Goal: Task Accomplishment & Management: Manage account settings

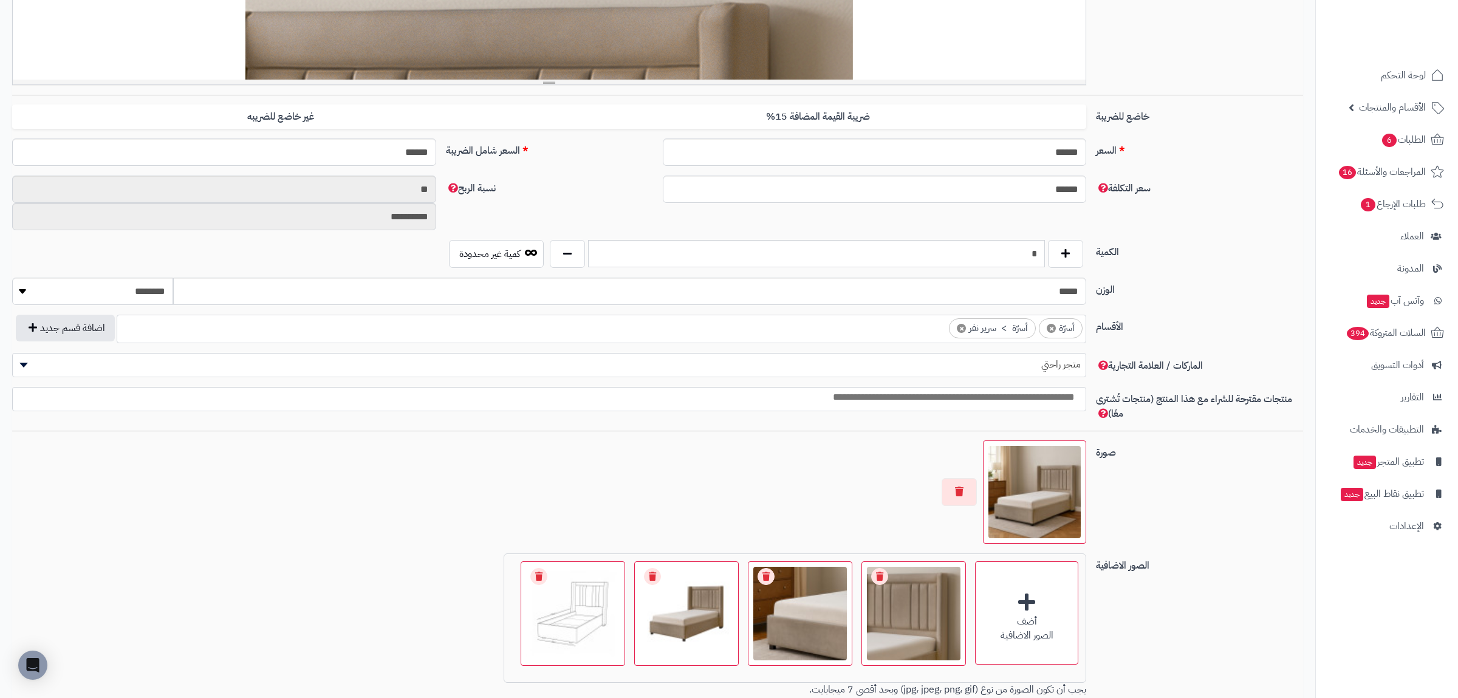
scroll to position [558, 0]
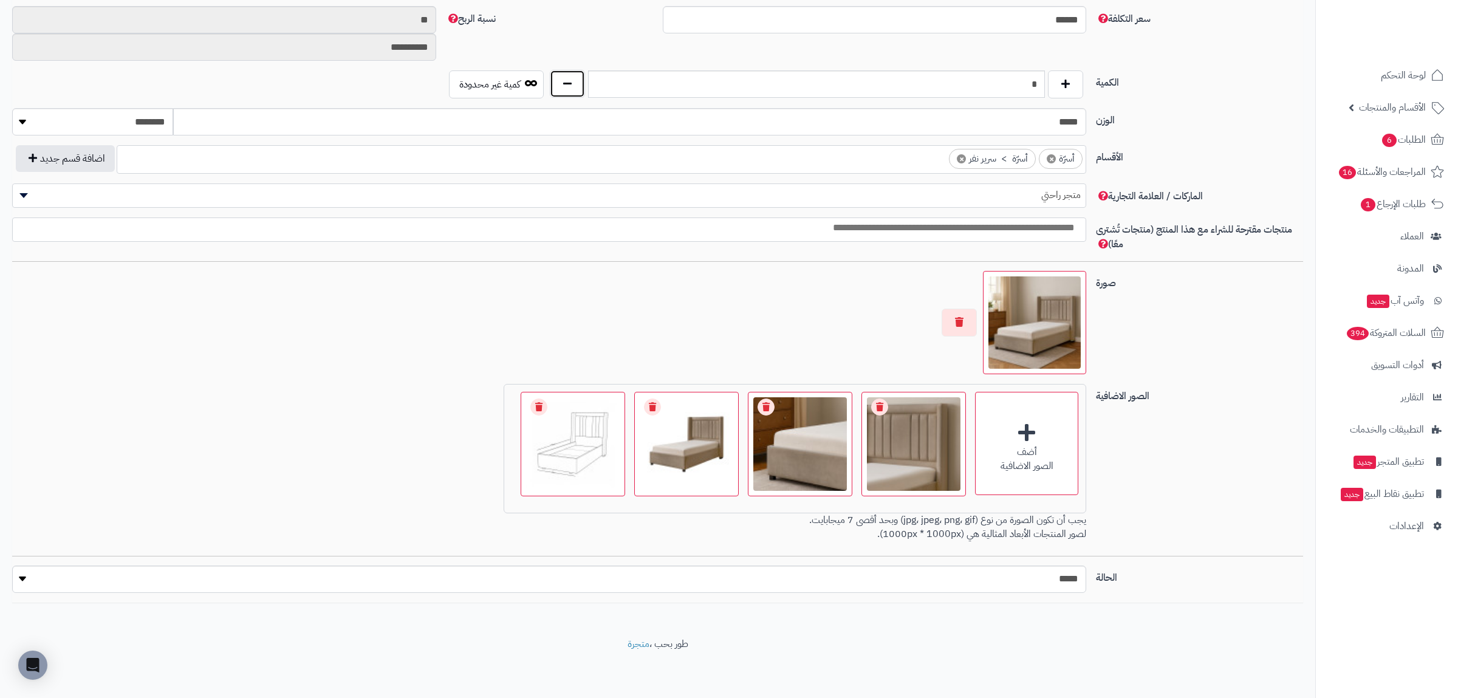
click at [569, 84] on button "button" at bounding box center [567, 84] width 35 height 28
type input "*"
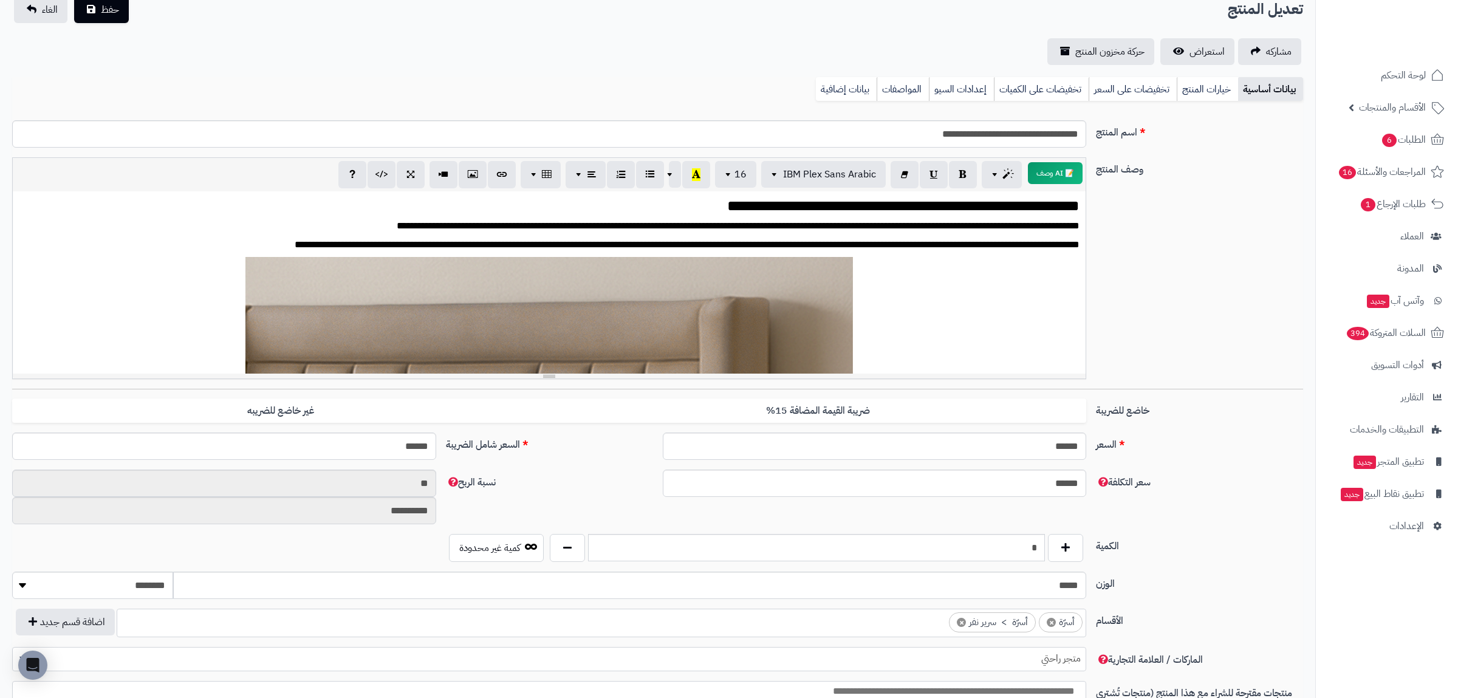
scroll to position [0, 0]
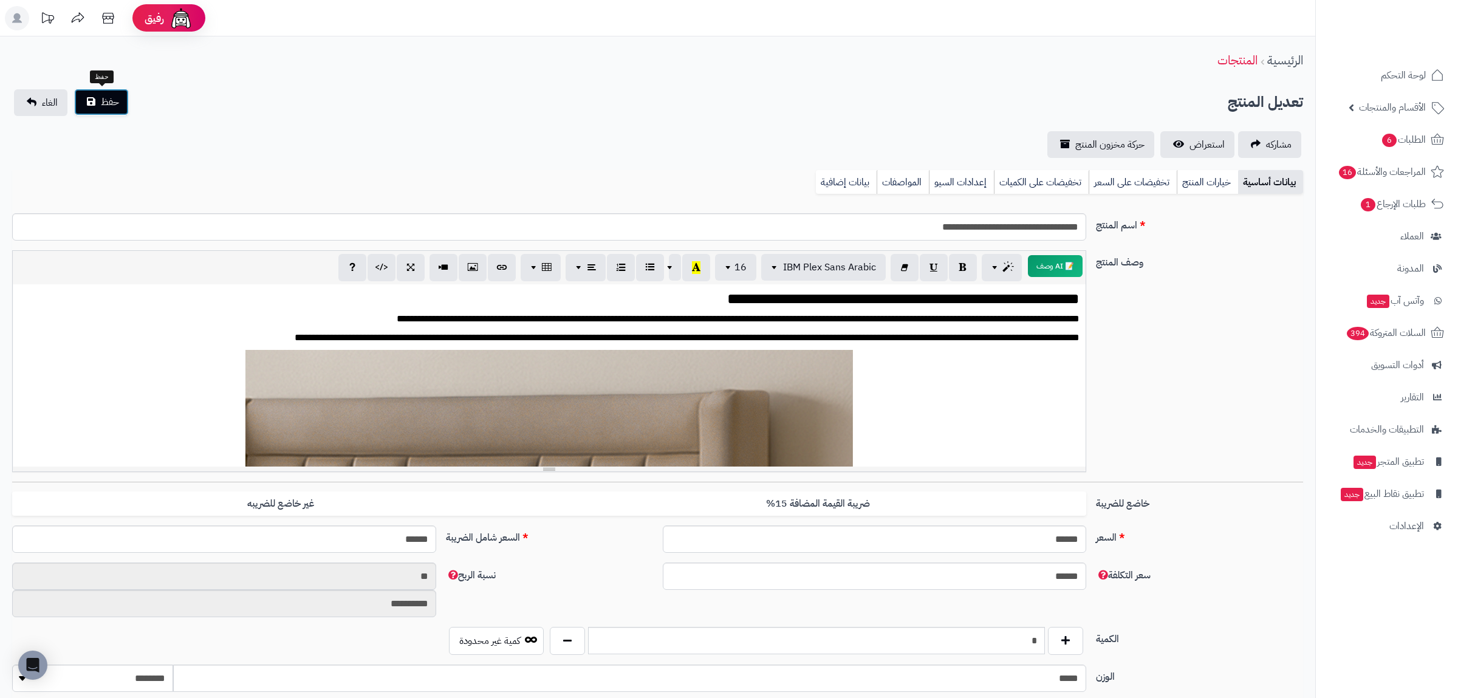
click at [98, 92] on button "حفظ" at bounding box center [101, 102] width 55 height 27
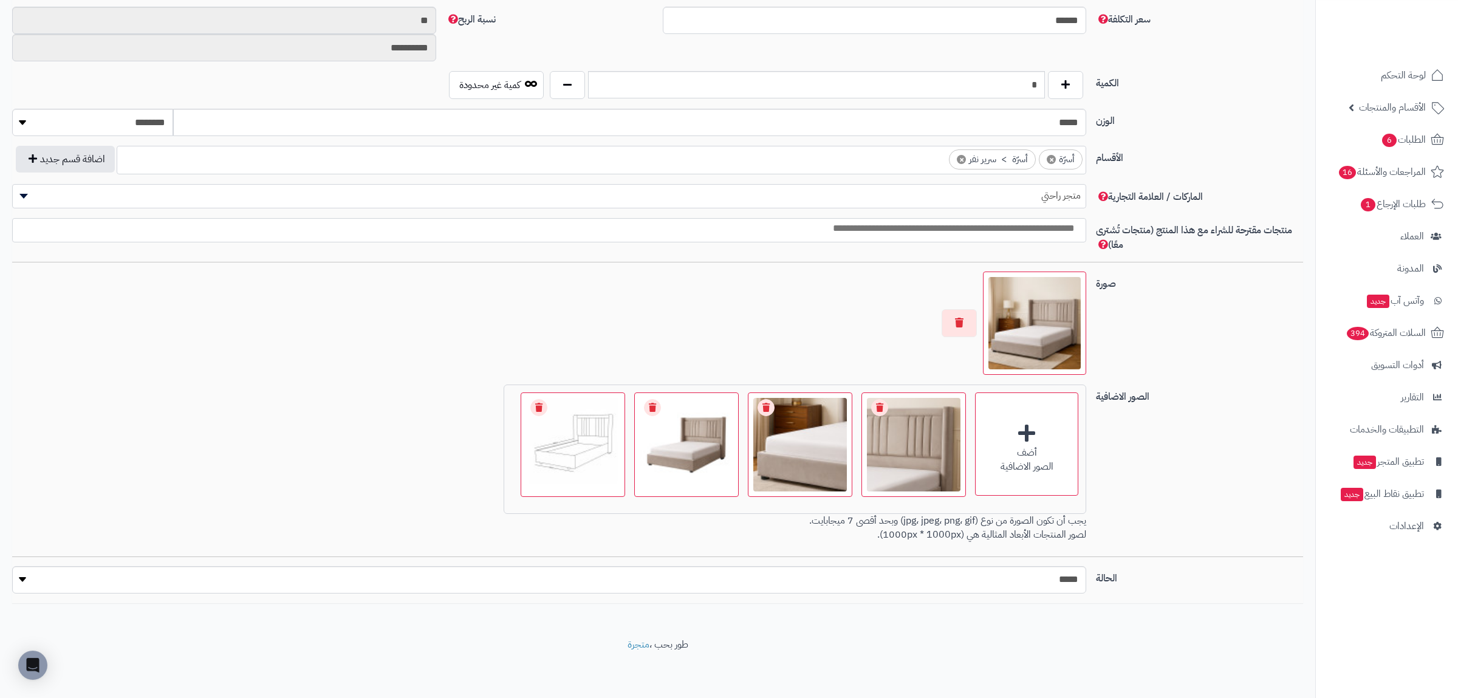
scroll to position [558, 0]
drag, startPoint x: 1019, startPoint y: 81, endPoint x: 1065, endPoint y: 84, distance: 45.7
click at [1045, 84] on input "*" at bounding box center [816, 83] width 457 height 27
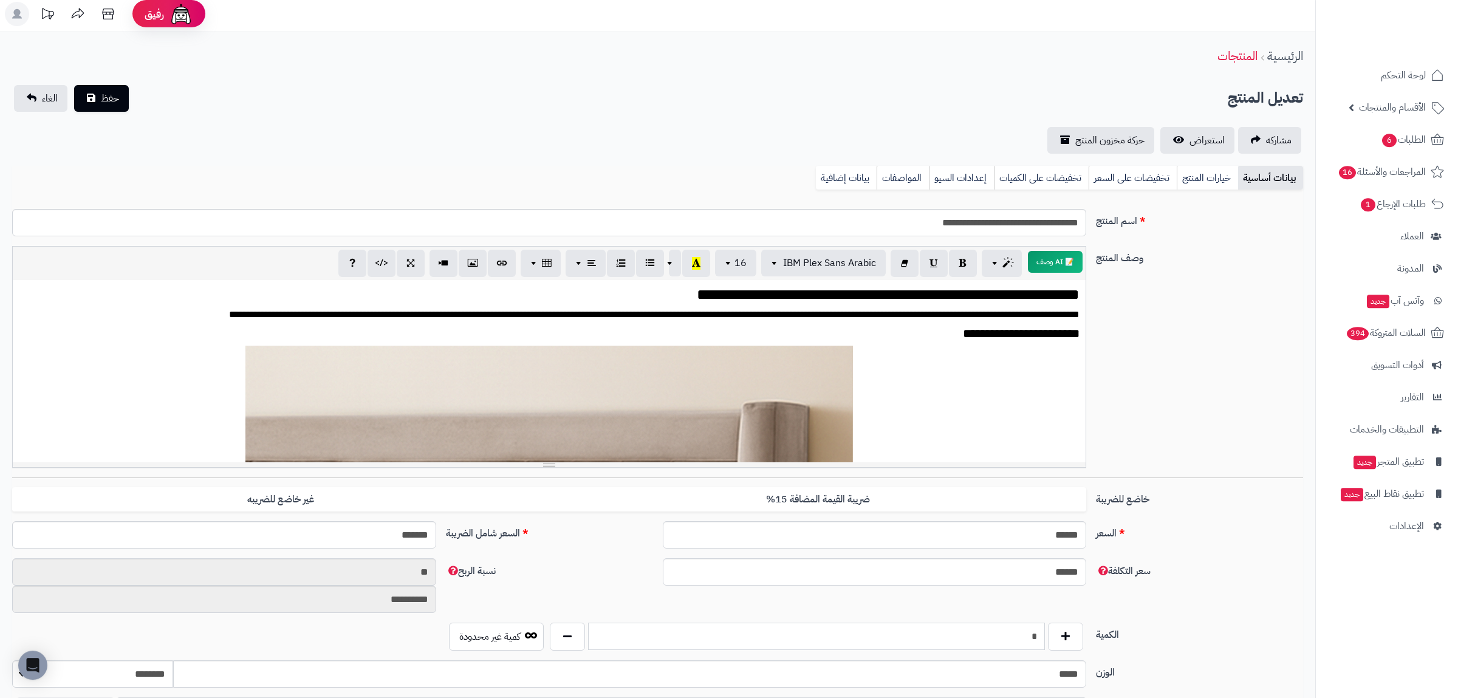
scroll to position [0, 0]
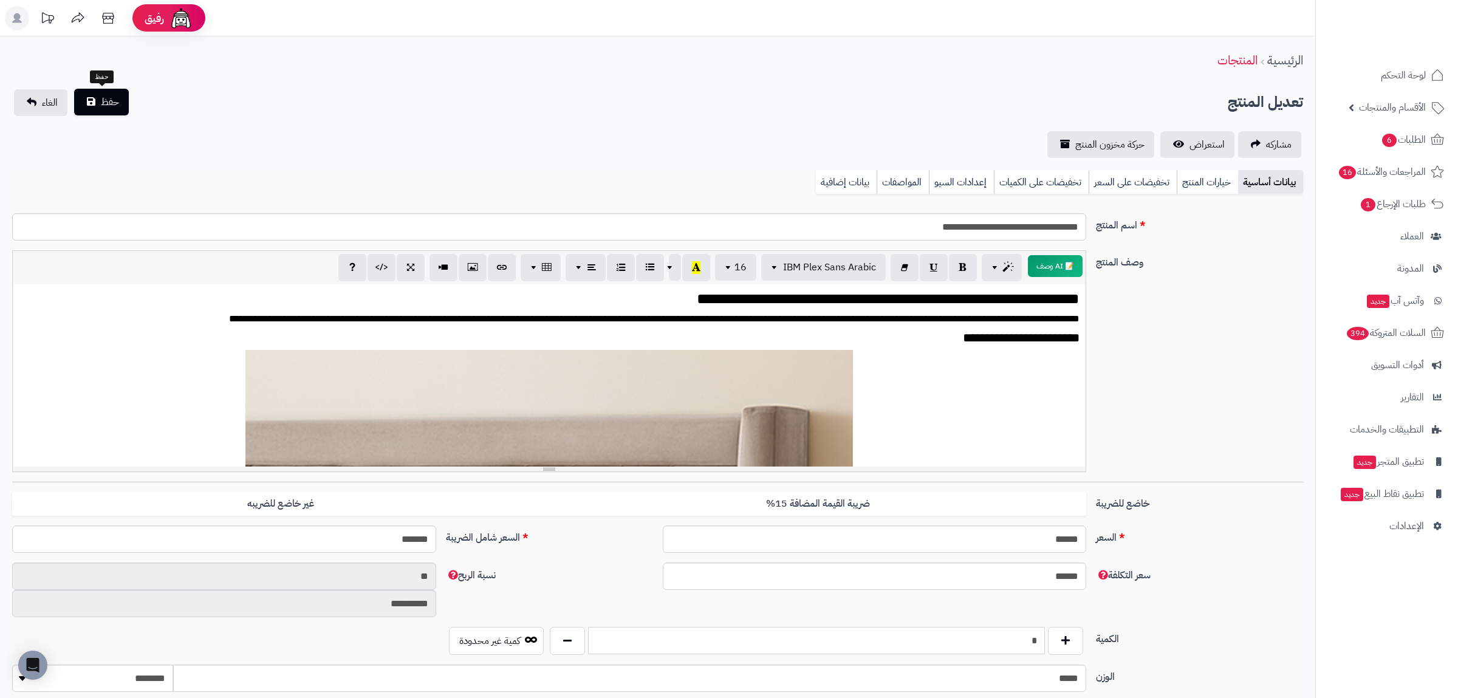
type input "*"
click at [115, 100] on span "حفظ" at bounding box center [110, 102] width 18 height 15
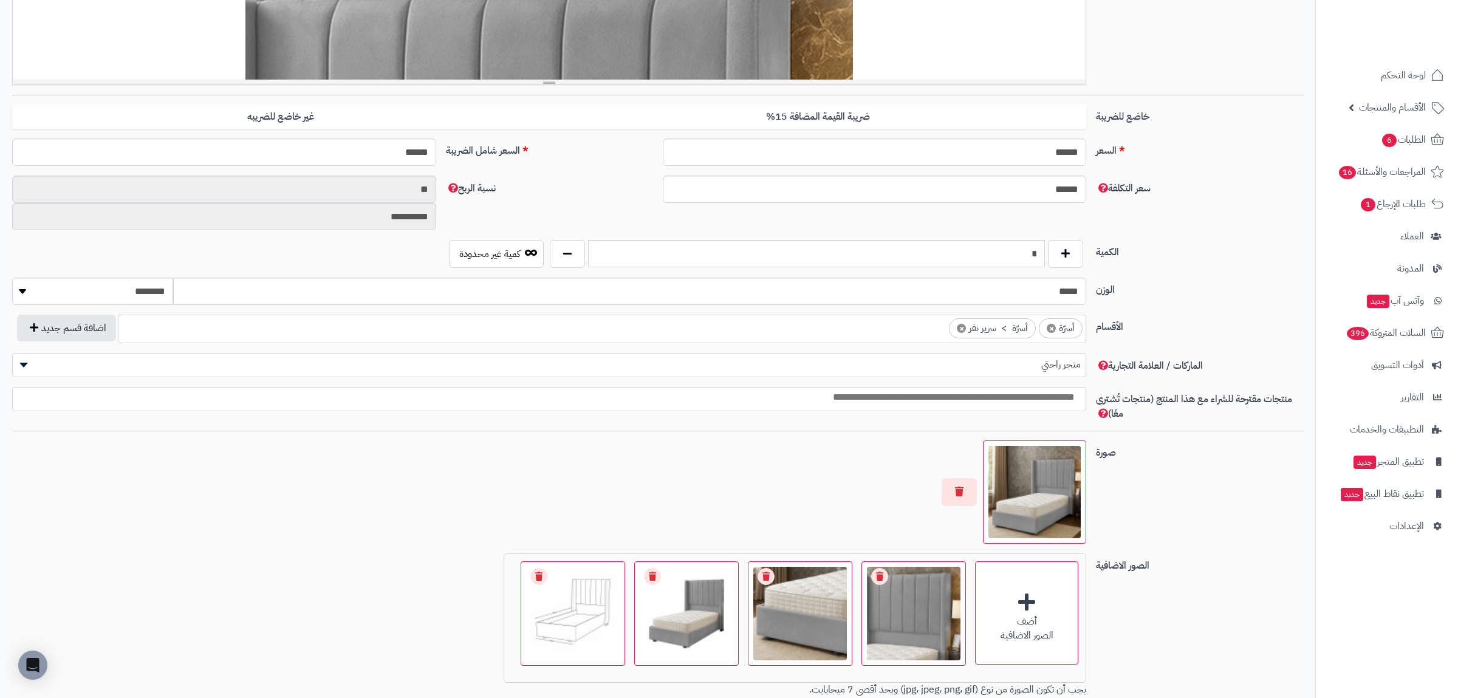
scroll to position [558, 0]
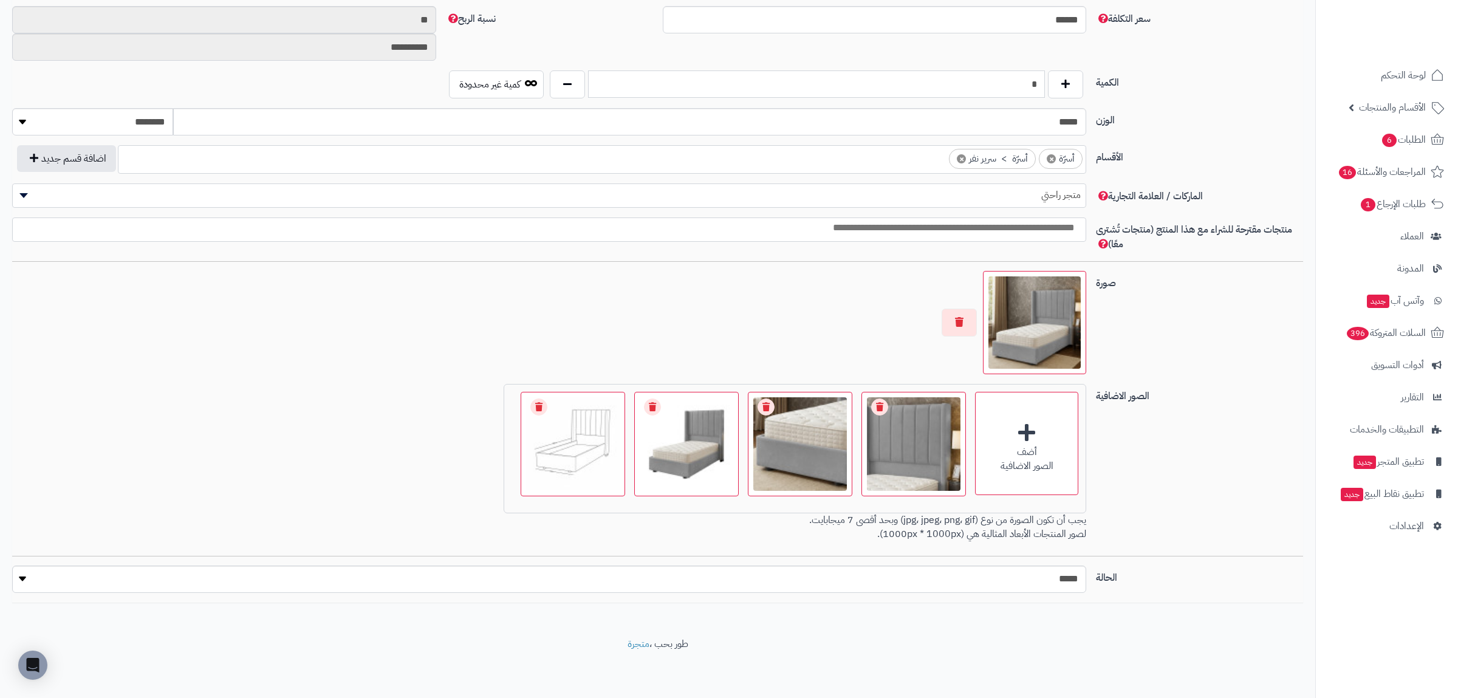
drag, startPoint x: 1027, startPoint y: 86, endPoint x: 1042, endPoint y: 86, distance: 15.2
click at [1042, 86] on input "*" at bounding box center [816, 83] width 457 height 27
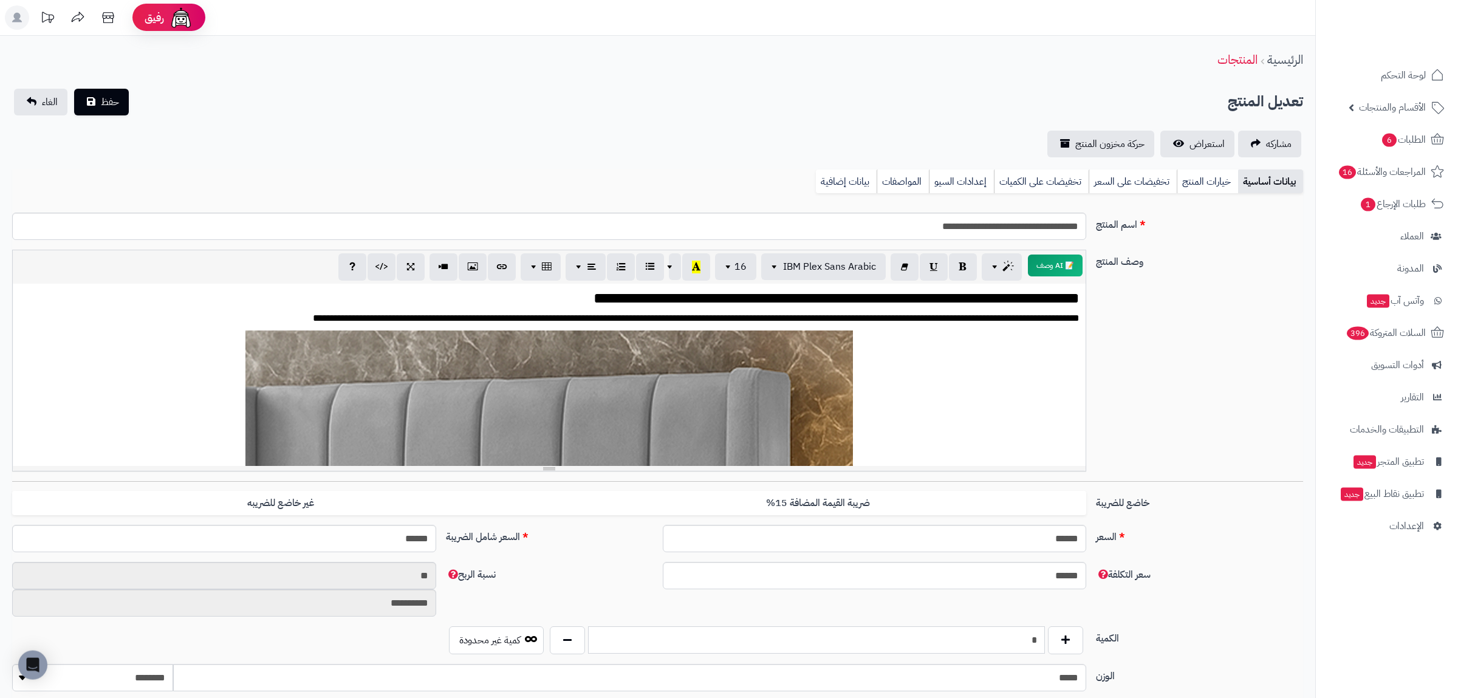
scroll to position [0, 0]
type input "*"
click at [103, 100] on span "حفظ" at bounding box center [110, 102] width 18 height 15
